Goal: Find specific page/section: Find specific page/section

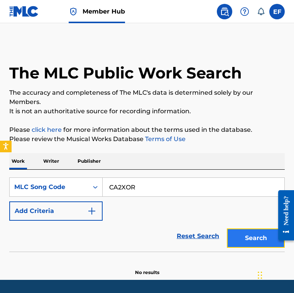
click at [249, 239] on button "Search" at bounding box center [256, 237] width 58 height 19
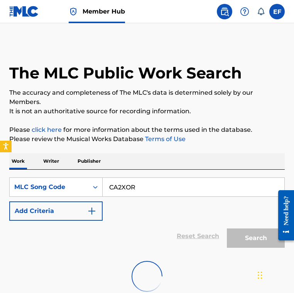
click at [257, 239] on div "Search" at bounding box center [254, 235] width 62 height 31
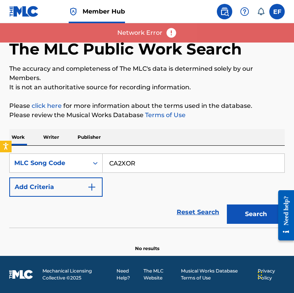
scroll to position [24, 0]
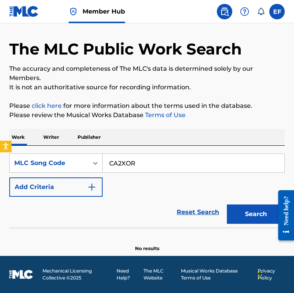
click at [155, 134] on div "Work Writer Publisher" at bounding box center [147, 137] width 276 height 16
click at [266, 209] on button "Search" at bounding box center [256, 213] width 58 height 19
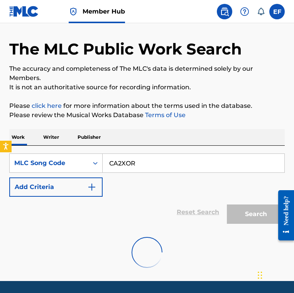
scroll to position [0, 0]
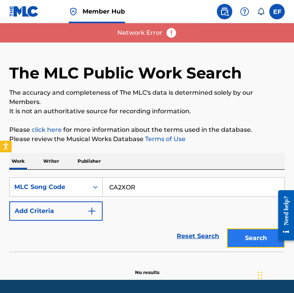
click at [257, 233] on button "Search" at bounding box center [256, 237] width 58 height 19
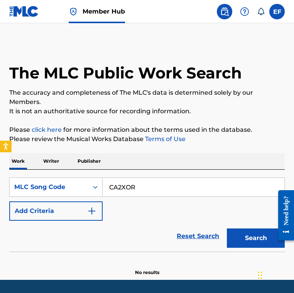
click at [200, 168] on div "Work Writer Publisher" at bounding box center [147, 161] width 276 height 16
click at [245, 223] on div "Search" at bounding box center [254, 235] width 62 height 31
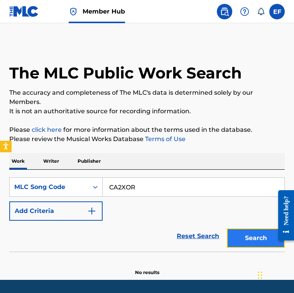
click at [245, 229] on button "Search" at bounding box center [256, 237] width 58 height 19
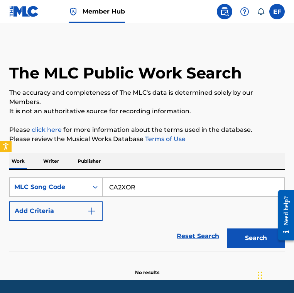
click at [152, 271] on p "No results" at bounding box center [147, 267] width 24 height 16
click at [256, 237] on button "Search" at bounding box center [256, 237] width 58 height 19
click at [153, 230] on div "Reset Search Search" at bounding box center [147, 235] width 276 height 31
